Goal: Navigation & Orientation: Find specific page/section

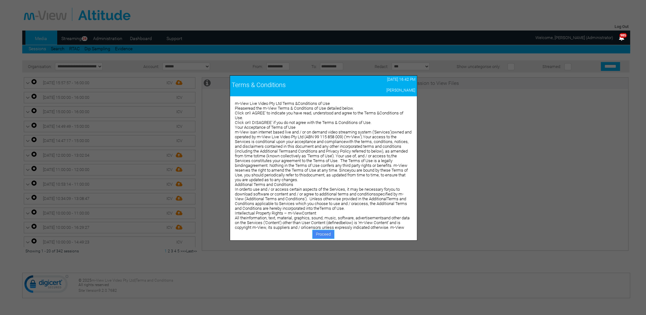
click at [318, 234] on link "Proceed" at bounding box center [324, 234] width 22 height 9
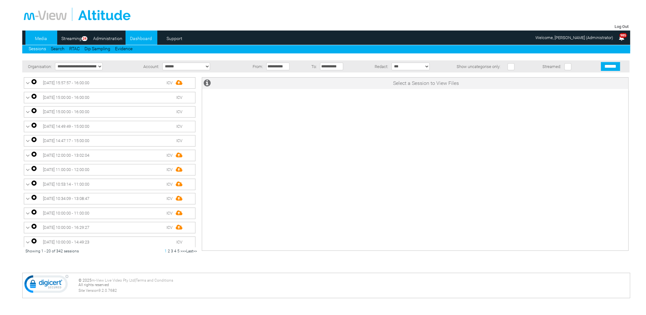
click at [141, 39] on link "Dashboard" at bounding box center [141, 39] width 31 height 10
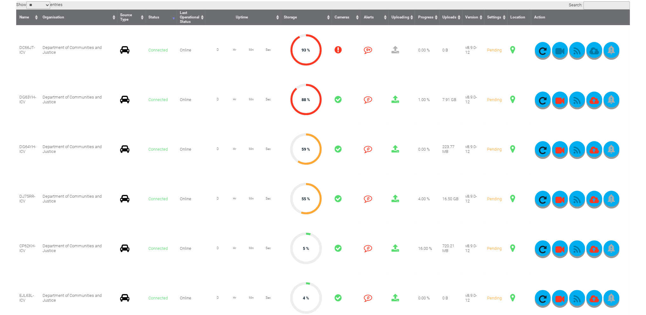
scroll to position [191, 0]
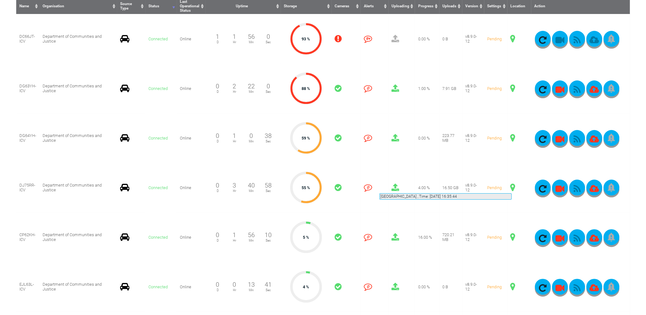
click at [512, 186] on span at bounding box center [513, 187] width 5 height 8
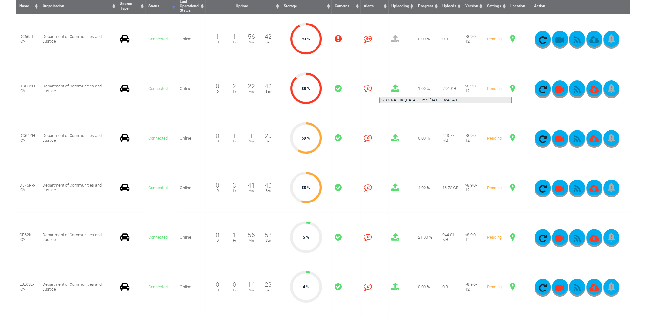
click at [512, 89] on span at bounding box center [513, 88] width 5 height 8
